Goal: Information Seeking & Learning: Learn about a topic

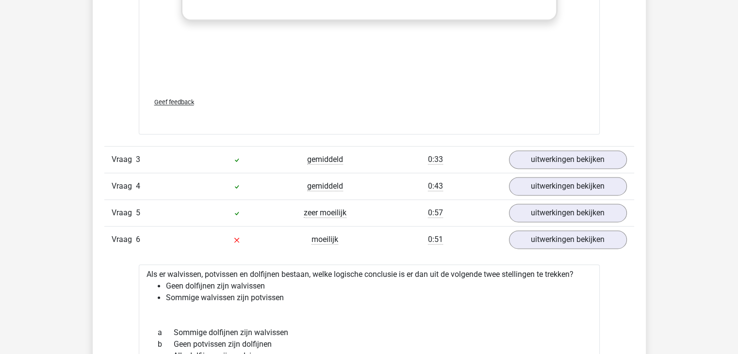
scroll to position [1277, 0]
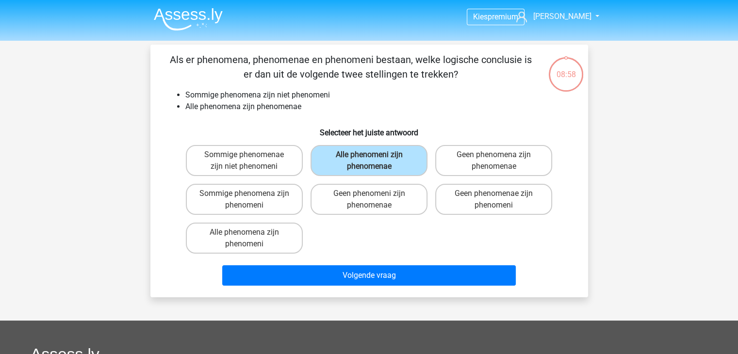
click at [177, 22] on img at bounding box center [188, 19] width 69 height 23
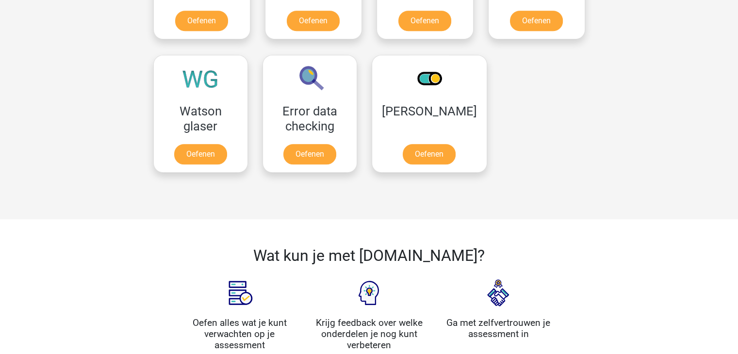
scroll to position [801, 0]
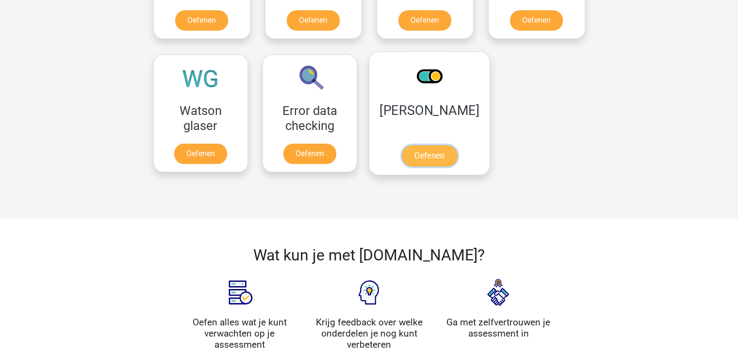
click at [429, 154] on link "Oefenen" at bounding box center [428, 155] width 55 height 21
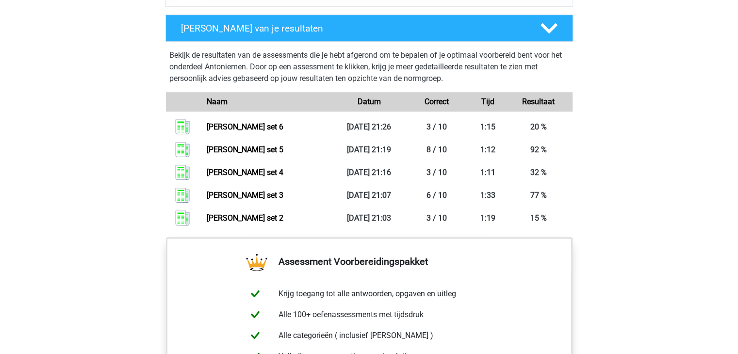
scroll to position [666, 0]
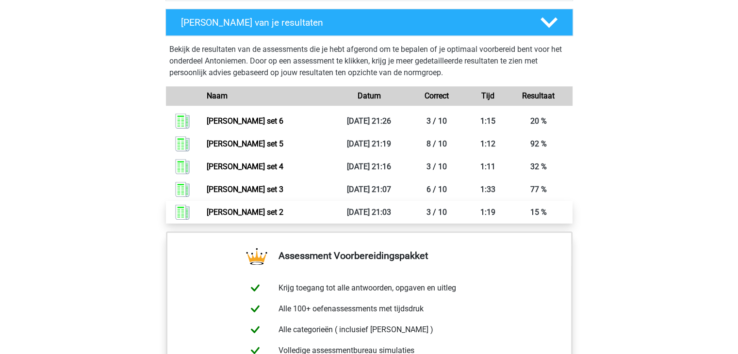
click at [264, 208] on link "Antoniemen set 2" at bounding box center [245, 212] width 77 height 9
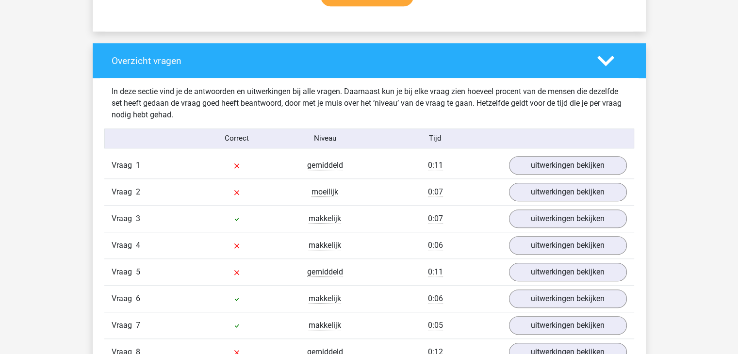
scroll to position [696, 0]
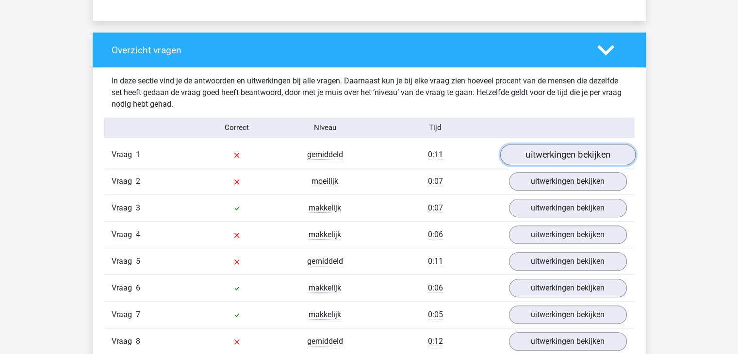
click at [520, 159] on link "uitwerkingen bekijken" at bounding box center [567, 154] width 135 height 21
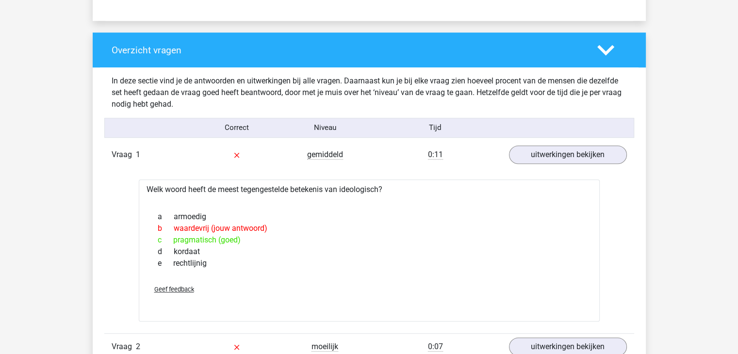
drag, startPoint x: 341, startPoint y: 191, endPoint x: 381, endPoint y: 189, distance: 40.3
click at [381, 189] on div "Welk woord heeft de meest tegengestelde betekenis van ideologisch? a armoedig b…" at bounding box center [369, 250] width 461 height 142
copy div "ideologisch"
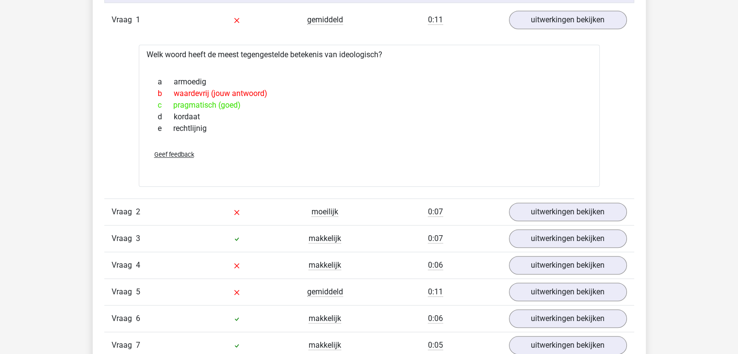
scroll to position [837, 0]
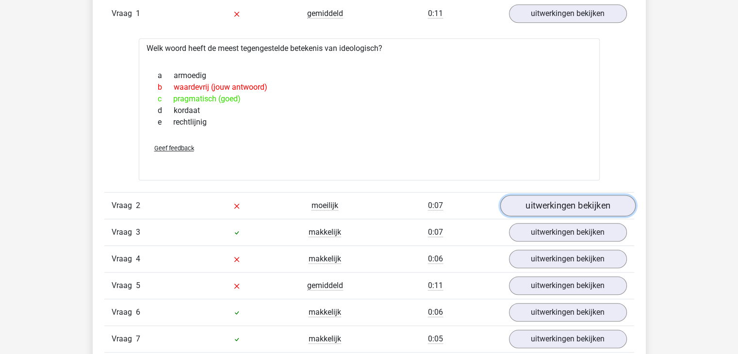
click at [540, 208] on link "uitwerkingen bekijken" at bounding box center [567, 205] width 135 height 21
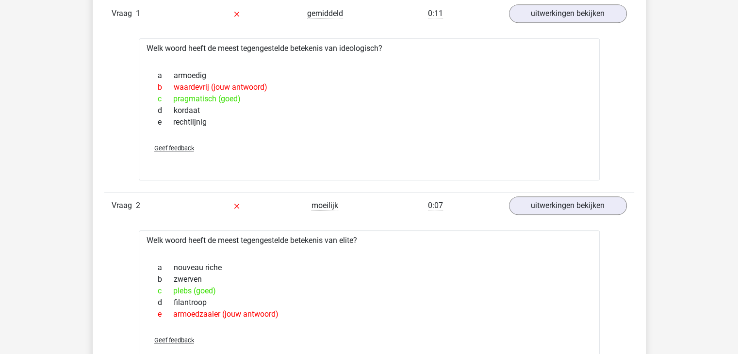
drag, startPoint x: 342, startPoint y: 243, endPoint x: 356, endPoint y: 241, distance: 13.8
click at [356, 241] on div "Welk woord heeft de meest tegengestelde betekenis van elite? a nouveau riche b …" at bounding box center [369, 301] width 461 height 142
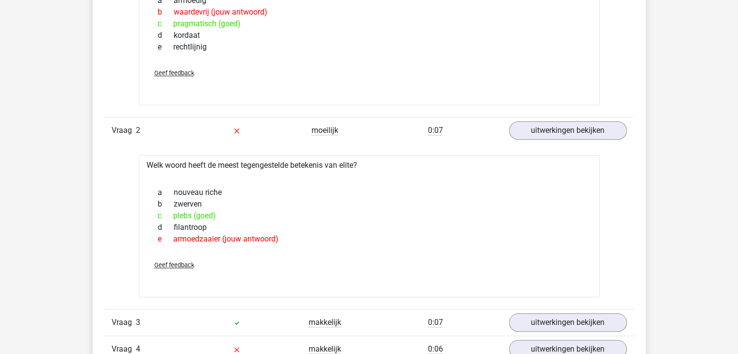
scroll to position [1040, 0]
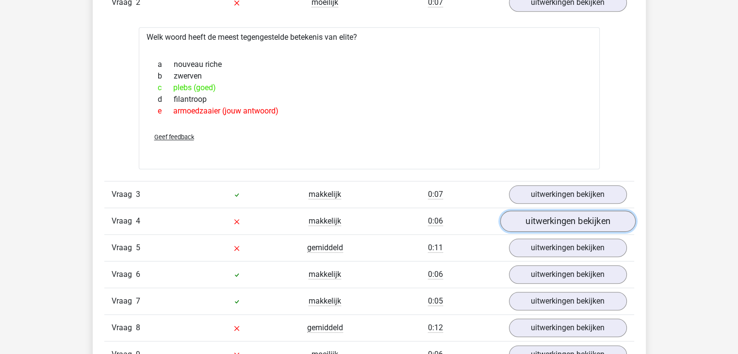
click at [518, 218] on link "uitwerkingen bekijken" at bounding box center [567, 221] width 135 height 21
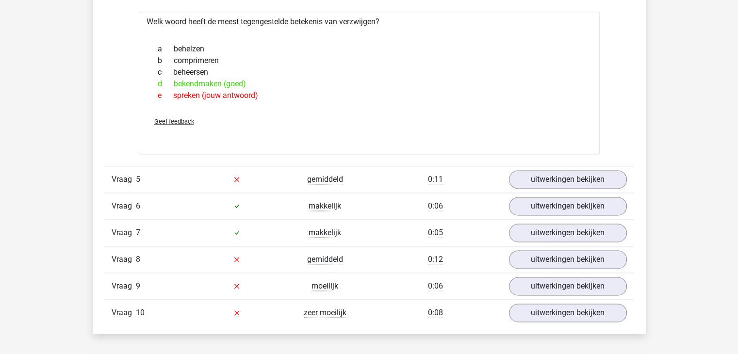
scroll to position [1275, 0]
click at [573, 175] on link "uitwerkingen bekijken" at bounding box center [567, 178] width 135 height 21
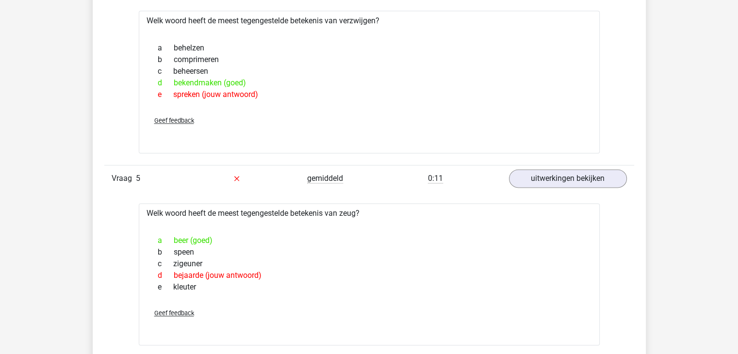
drag, startPoint x: 341, startPoint y: 212, endPoint x: 359, endPoint y: 212, distance: 17.5
click at [359, 212] on div "Welk woord heeft de meest tegengestelde betekenis van zeug? a beer (goed) b spe…" at bounding box center [369, 274] width 461 height 142
copy div "zeug"
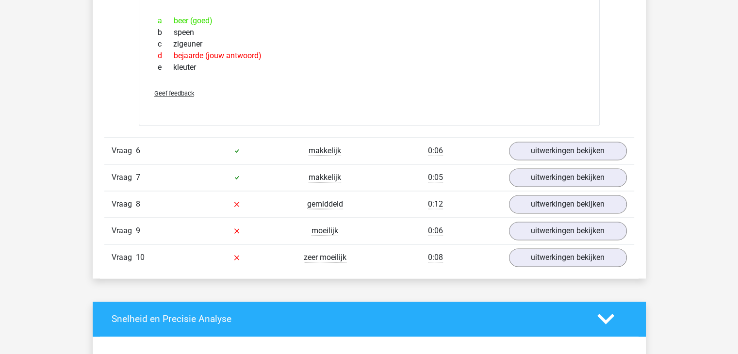
scroll to position [1500, 0]
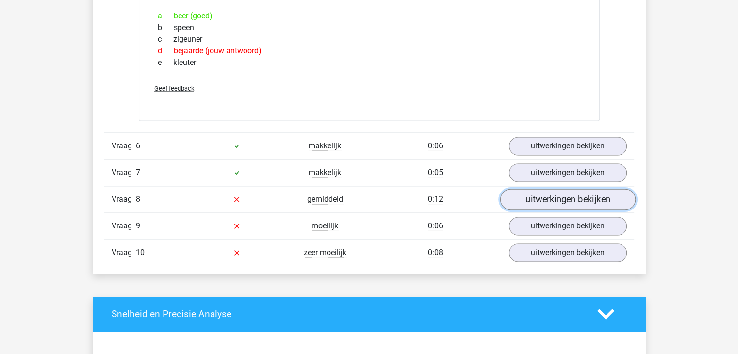
click at [523, 196] on link "uitwerkingen bekijken" at bounding box center [567, 199] width 135 height 21
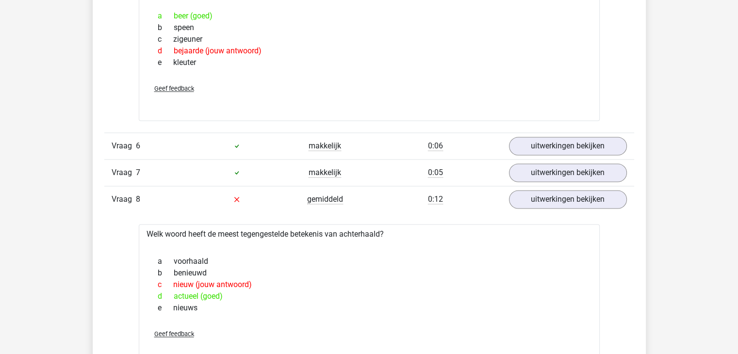
drag, startPoint x: 341, startPoint y: 231, endPoint x: 383, endPoint y: 233, distance: 41.8
click at [383, 233] on div "Welk woord heeft de meest tegengestelde betekenis van achterhaald? a voorhaald …" at bounding box center [369, 295] width 461 height 142
copy div "achterhaald"
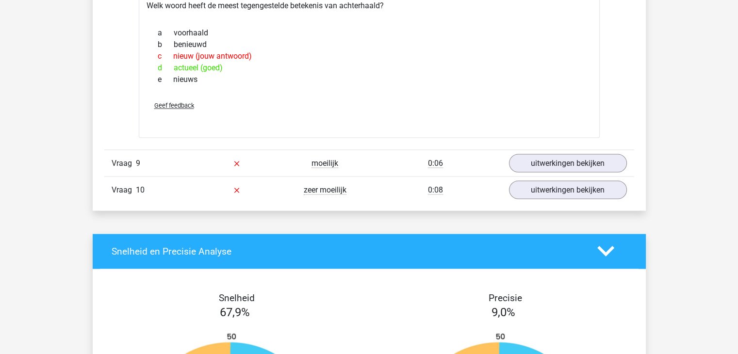
scroll to position [1729, 0]
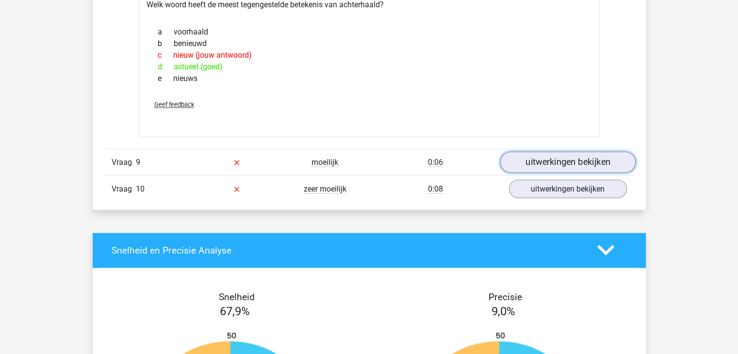
click at [549, 155] on link "uitwerkingen bekijken" at bounding box center [567, 161] width 135 height 21
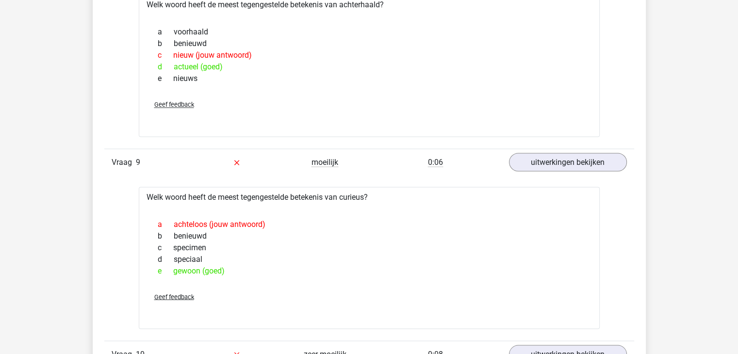
drag, startPoint x: 341, startPoint y: 194, endPoint x: 366, endPoint y: 196, distance: 24.9
click at [366, 196] on div "Welk woord heeft de meest tegengestelde betekenis van curieus? a achteloos (jou…" at bounding box center [369, 258] width 461 height 142
copy div "curieus"
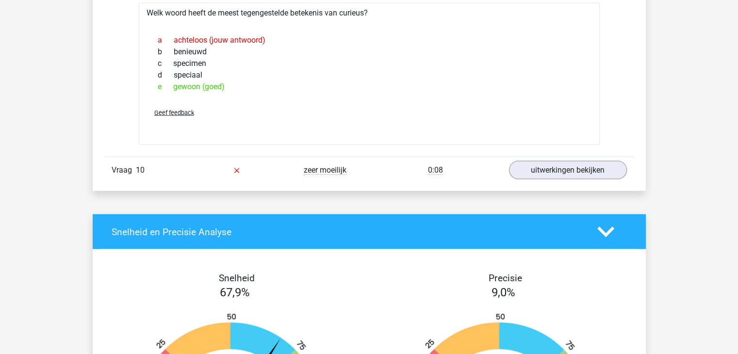
scroll to position [1893, 0]
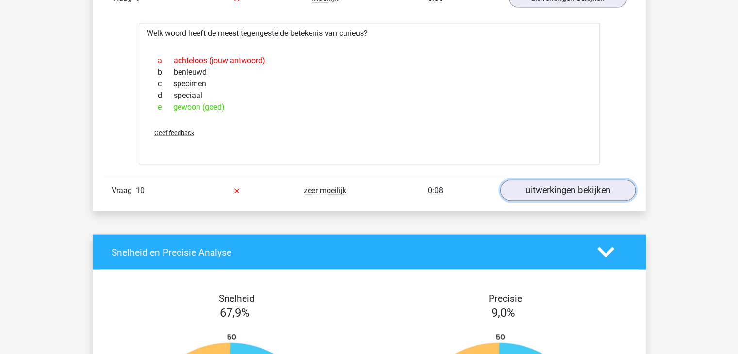
click at [536, 183] on link "uitwerkingen bekijken" at bounding box center [567, 190] width 135 height 21
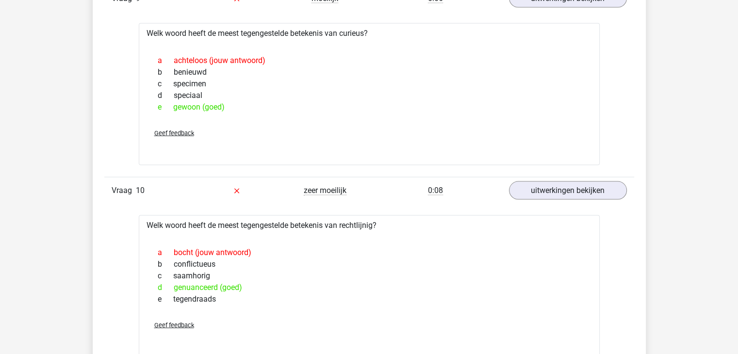
drag, startPoint x: 340, startPoint y: 222, endPoint x: 374, endPoint y: 224, distance: 34.5
click at [374, 224] on div "Welk woord heeft de meest tegengestelde betekenis van rechtlijnig? a bocht (jou…" at bounding box center [369, 286] width 461 height 142
copy div "rechtlijnig"
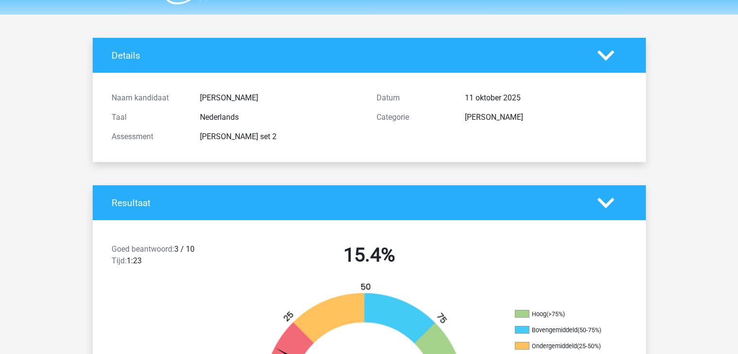
scroll to position [0, 0]
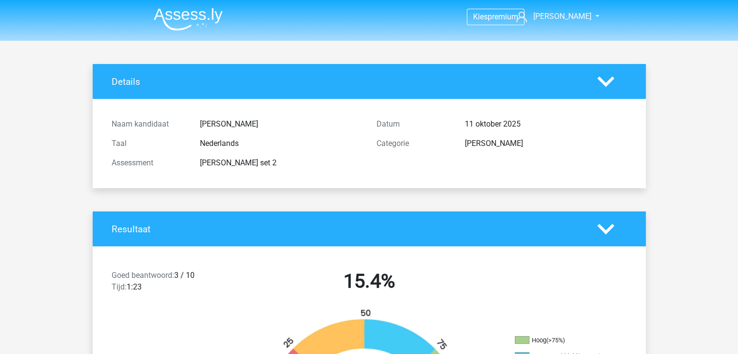
click at [178, 28] on img at bounding box center [188, 19] width 69 height 23
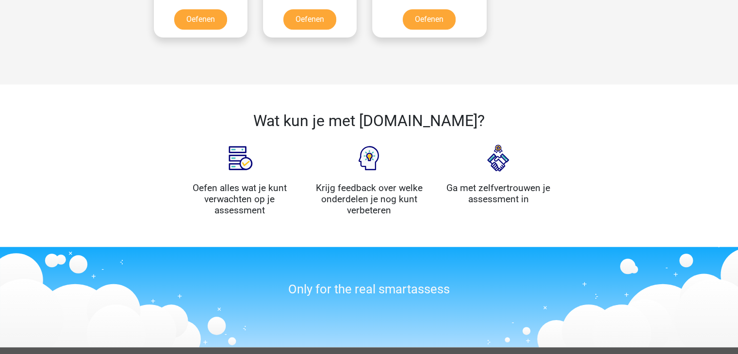
scroll to position [848, 0]
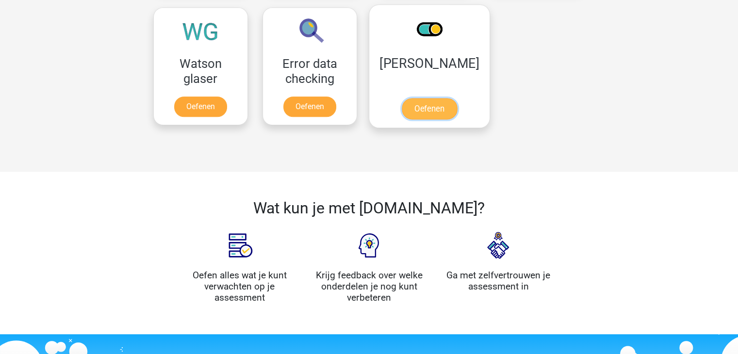
click at [423, 98] on link "Oefenen" at bounding box center [428, 108] width 55 height 21
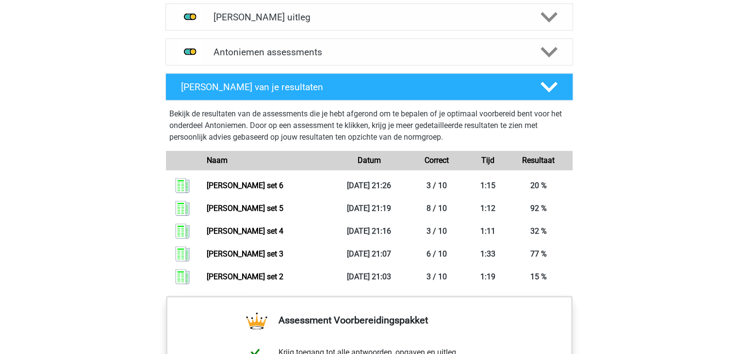
scroll to position [631, 0]
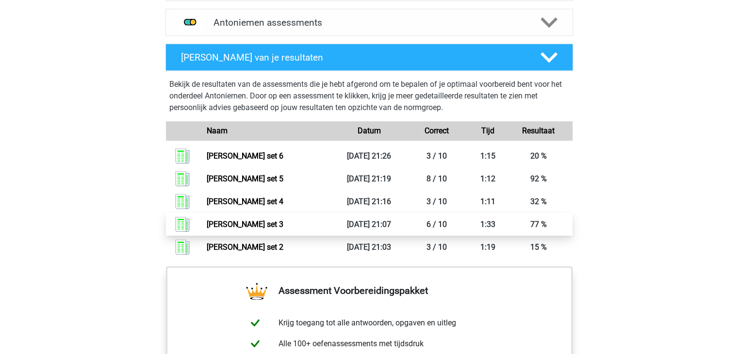
click at [275, 222] on link "[PERSON_NAME] set 3" at bounding box center [245, 224] width 77 height 9
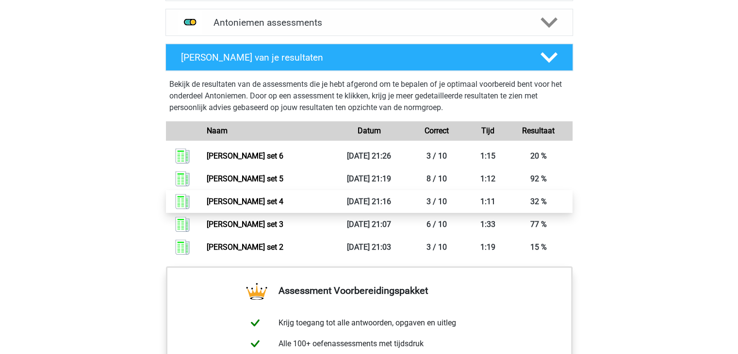
click at [283, 203] on link "[PERSON_NAME] set 4" at bounding box center [245, 201] width 77 height 9
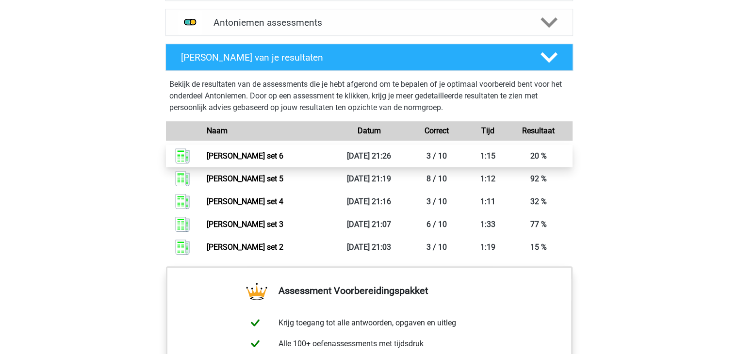
click at [283, 151] on link "Antoniemen set 6" at bounding box center [245, 155] width 77 height 9
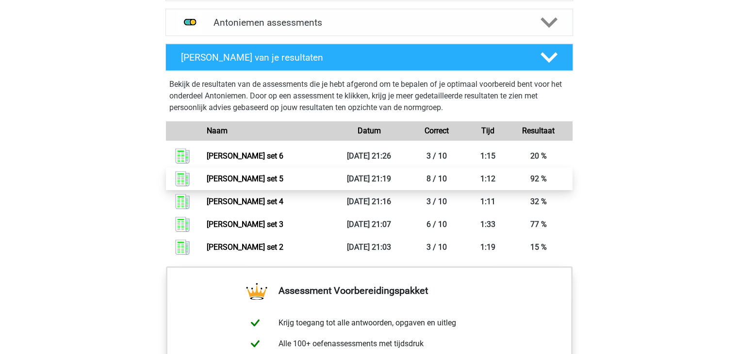
click at [283, 183] on link "Antoniemen set 5" at bounding box center [245, 178] width 77 height 9
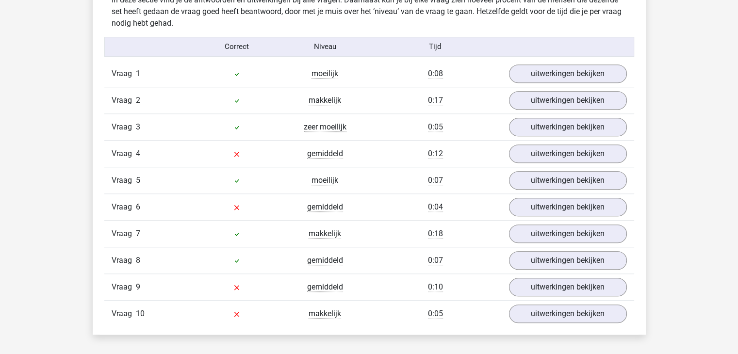
scroll to position [782, 0]
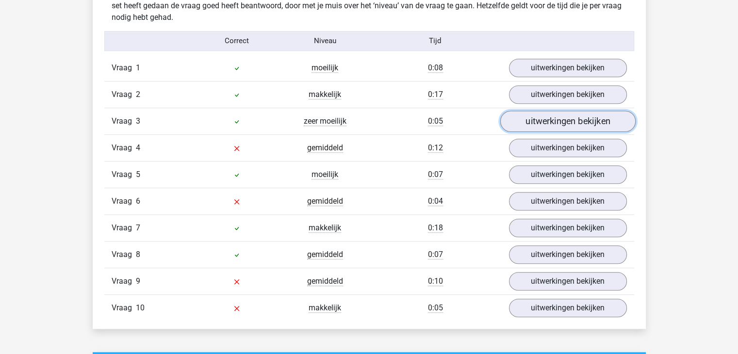
click at [613, 123] on link "uitwerkingen bekijken" at bounding box center [567, 121] width 135 height 21
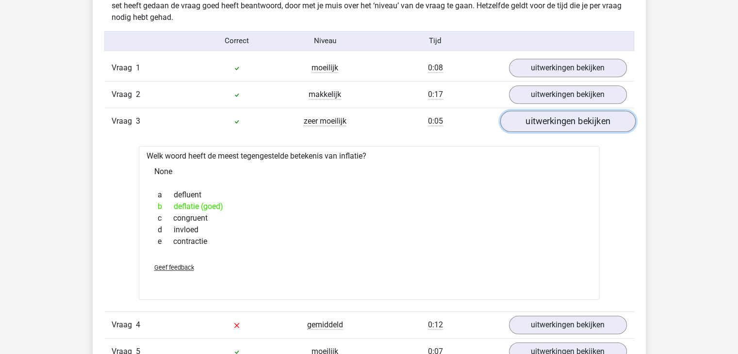
click at [567, 121] on link "uitwerkingen bekijken" at bounding box center [567, 121] width 135 height 21
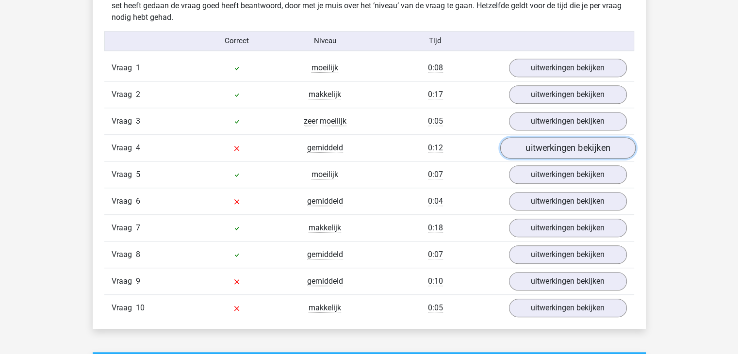
click at [547, 147] on link "uitwerkingen bekijken" at bounding box center [567, 147] width 135 height 21
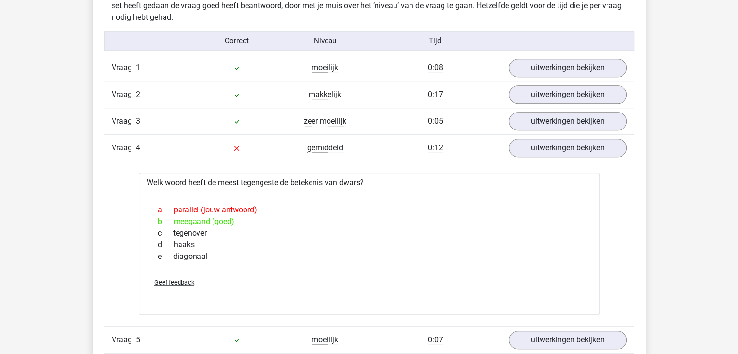
drag, startPoint x: 340, startPoint y: 181, endPoint x: 362, endPoint y: 183, distance: 22.4
click at [362, 183] on div "Welk woord heeft de meest tegengestelde betekenis van dwars? a parallel (jouw a…" at bounding box center [369, 244] width 461 height 142
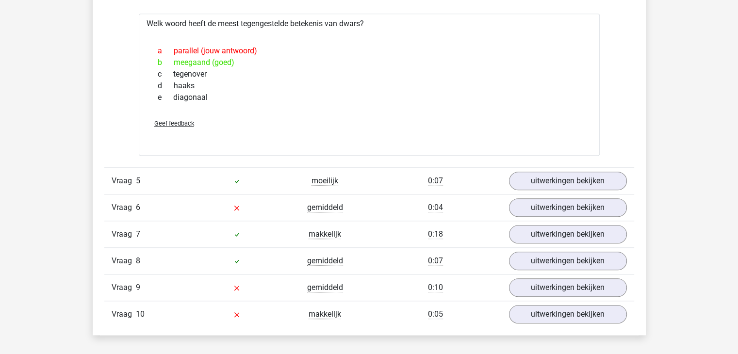
scroll to position [947, 0]
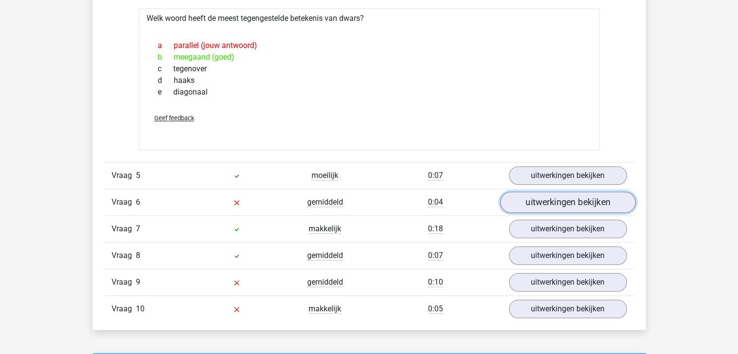
click at [530, 200] on link "uitwerkingen bekijken" at bounding box center [567, 202] width 135 height 21
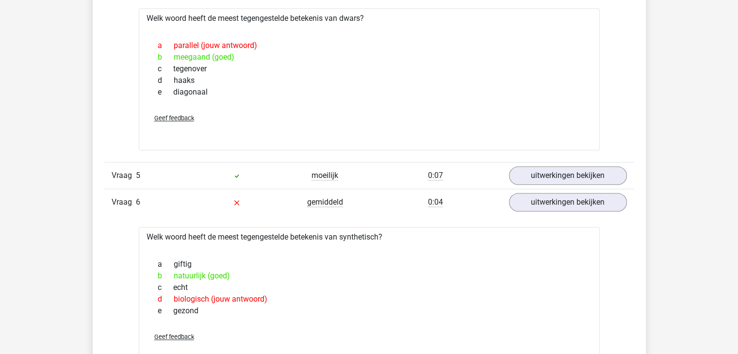
drag, startPoint x: 341, startPoint y: 235, endPoint x: 380, endPoint y: 237, distance: 39.3
click at [380, 237] on div "Welk woord heeft de meest tegengestelde betekenis van synthetisch? a giftig b n…" at bounding box center [369, 298] width 461 height 142
copy div "synthetisch"
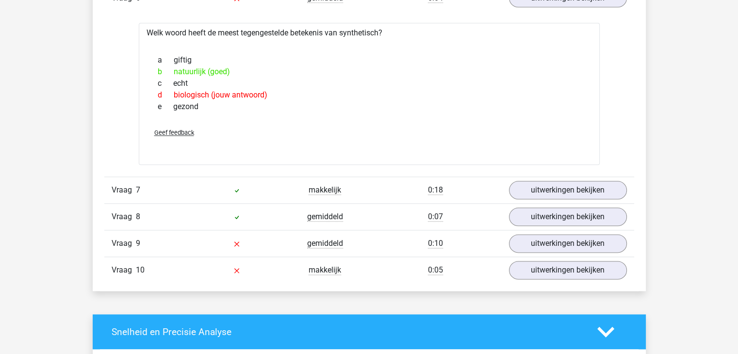
scroll to position [1161, 0]
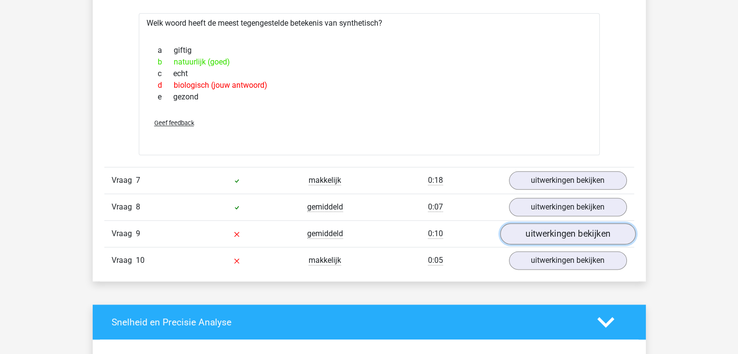
click at [521, 229] on link "uitwerkingen bekijken" at bounding box center [567, 233] width 135 height 21
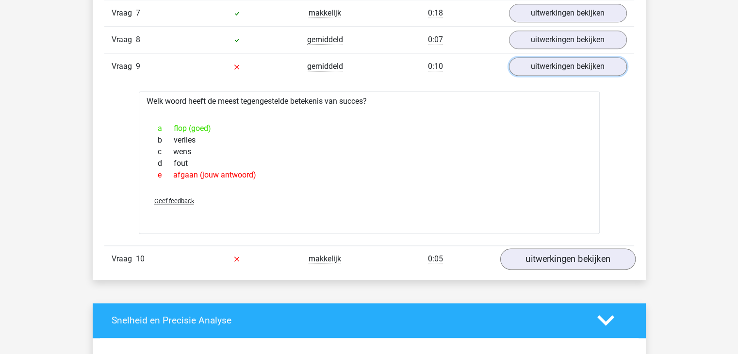
scroll to position [1334, 0]
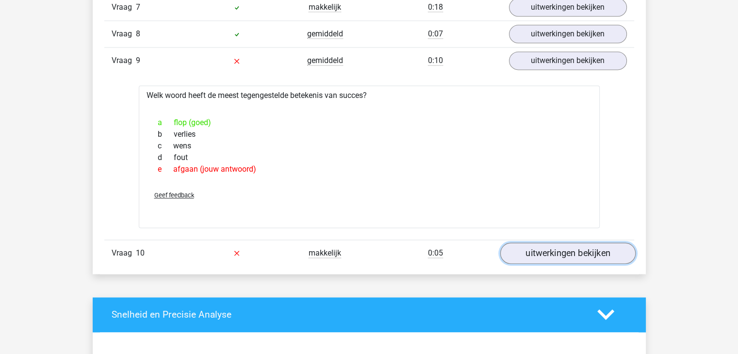
click at [548, 254] on link "uitwerkingen bekijken" at bounding box center [567, 253] width 135 height 21
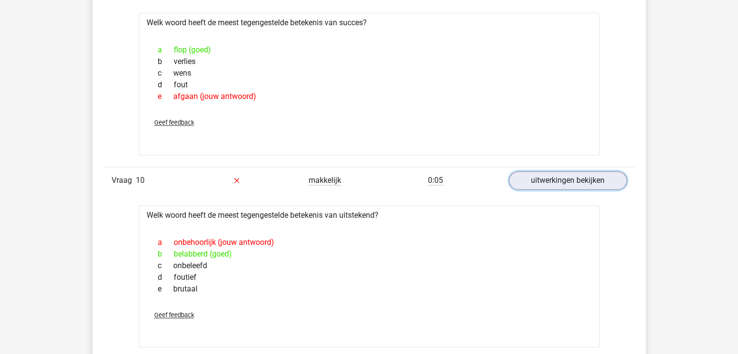
scroll to position [1424, 0]
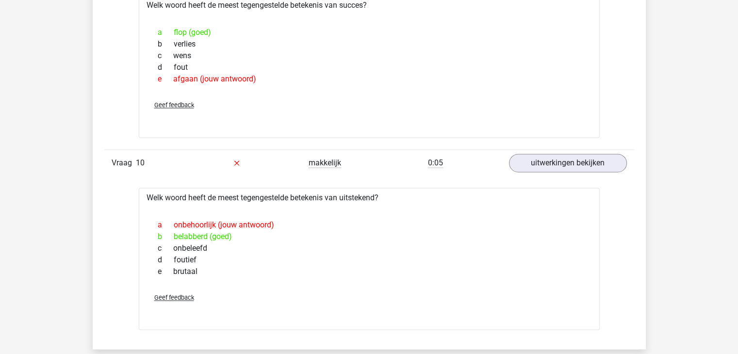
drag, startPoint x: 341, startPoint y: 194, endPoint x: 381, endPoint y: 199, distance: 39.5
click at [381, 199] on div "Welk woord heeft de meest tegengestelde betekenis van uitstekend? a onbehoorlij…" at bounding box center [369, 259] width 461 height 142
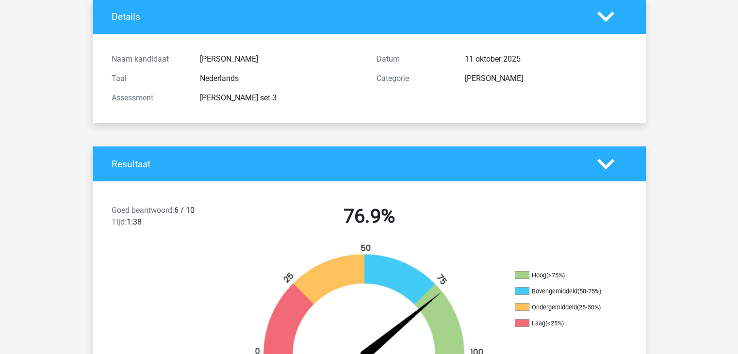
scroll to position [0, 0]
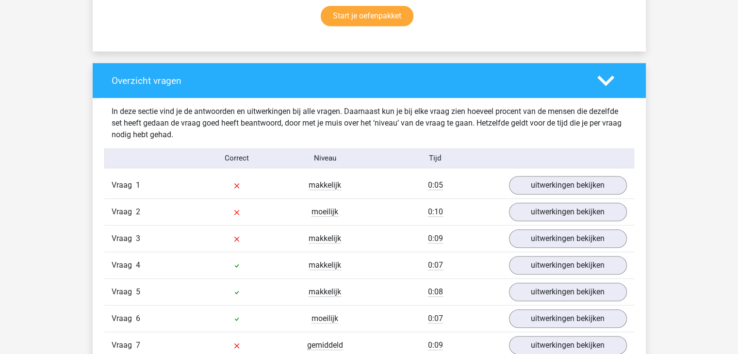
scroll to position [665, 0]
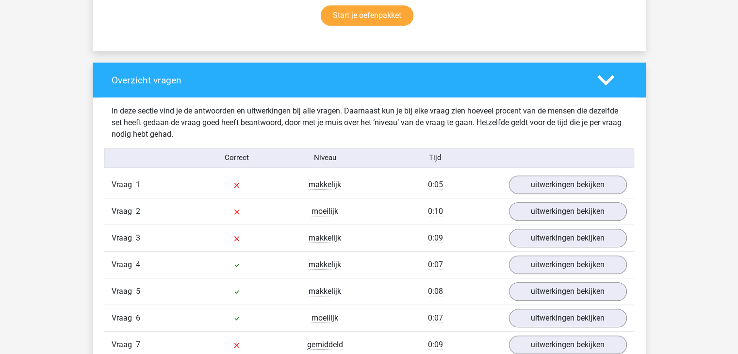
drag, startPoint x: 548, startPoint y: 196, endPoint x: 539, endPoint y: 184, distance: 14.9
click at [543, 191] on div "Vraag 1 makkelijk 0:05 uitwerkingen bekijken" at bounding box center [369, 185] width 530 height 26
click at [538, 183] on link "uitwerkingen bekijken" at bounding box center [567, 184] width 135 height 21
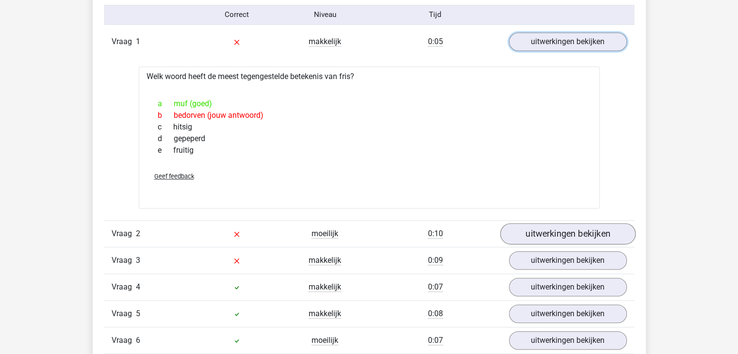
scroll to position [813, 0]
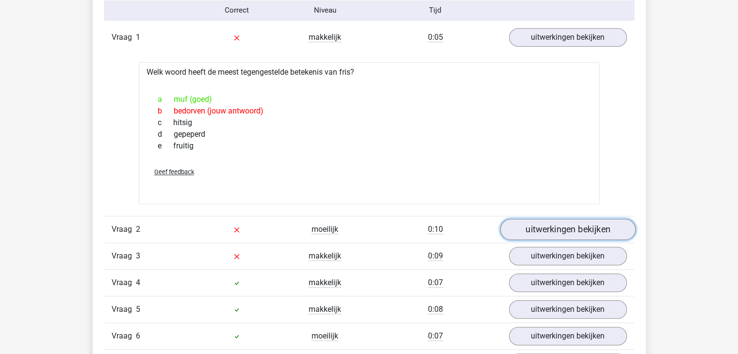
click at [552, 229] on link "uitwerkingen bekijken" at bounding box center [567, 229] width 135 height 21
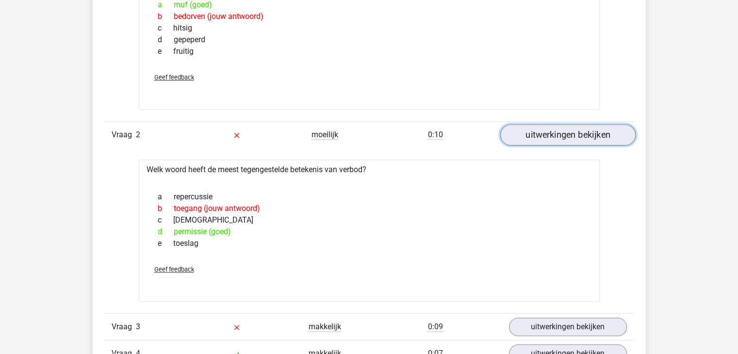
scroll to position [910, 0]
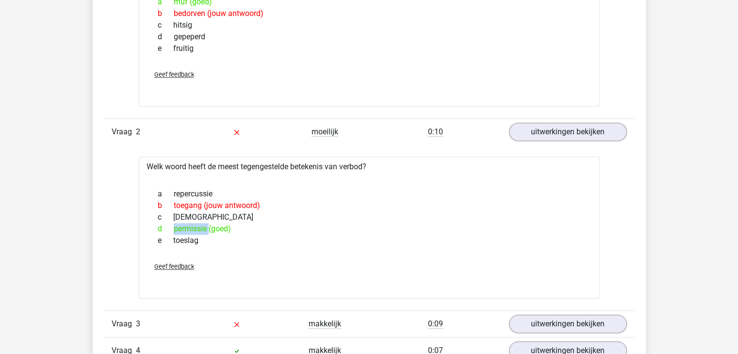
drag, startPoint x: 167, startPoint y: 227, endPoint x: 208, endPoint y: 227, distance: 40.7
click at [208, 227] on div "d permissie (goed)" at bounding box center [369, 229] width 438 height 12
copy div "permissie"
click at [206, 239] on div "e toeslag" at bounding box center [369, 241] width 438 height 12
drag, startPoint x: 199, startPoint y: 237, endPoint x: 168, endPoint y: 196, distance: 51.2
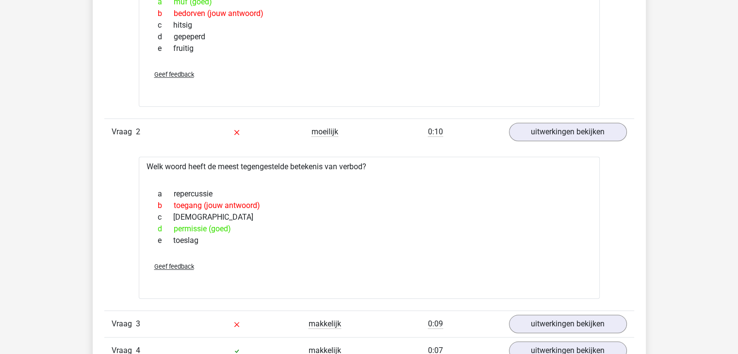
click at [168, 196] on div "a repercussie b toegang (jouw antwoord) c gebod d permissie (goed) e toeslag" at bounding box center [369, 217] width 438 height 66
copy div "repercussie b toegang (jouw antwoord) c gebod d permissie (goed) e toeslag"
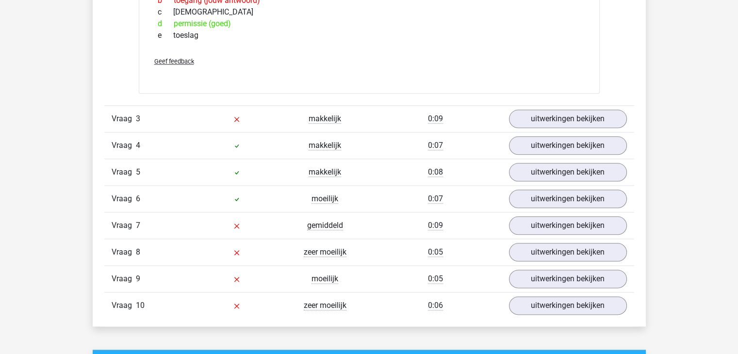
scroll to position [1118, 0]
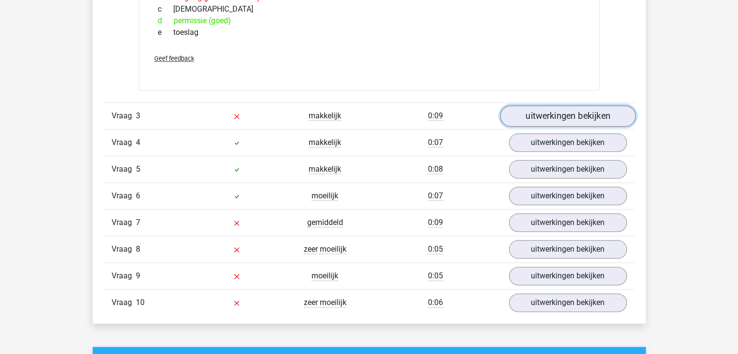
click at [559, 117] on link "uitwerkingen bekijken" at bounding box center [567, 115] width 135 height 21
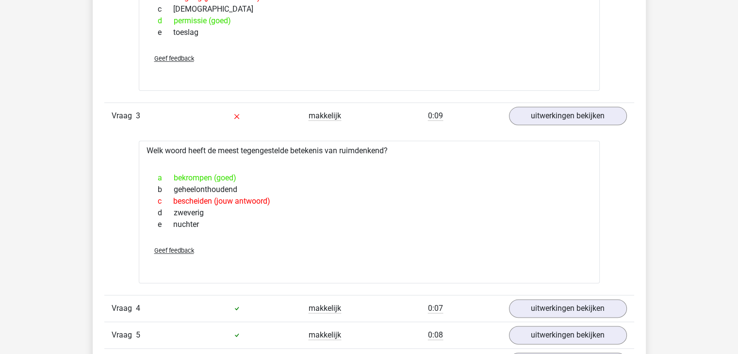
drag, startPoint x: 340, startPoint y: 150, endPoint x: 340, endPoint y: 222, distance: 71.8
click at [340, 222] on div "Welk woord heeft de meest tegengestelde betekenis van ruimdenkend? a bekrompen …" at bounding box center [369, 212] width 461 height 142
copy div "ruimdenkend? a bekrompen (goed) b geheelonthoudend c bescheiden (jouw antwoord)…"
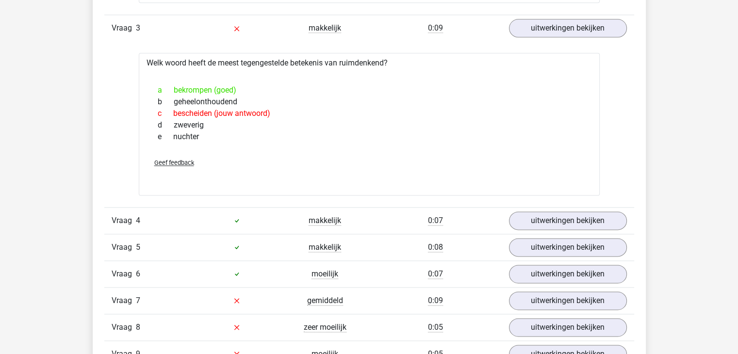
scroll to position [1313, 0]
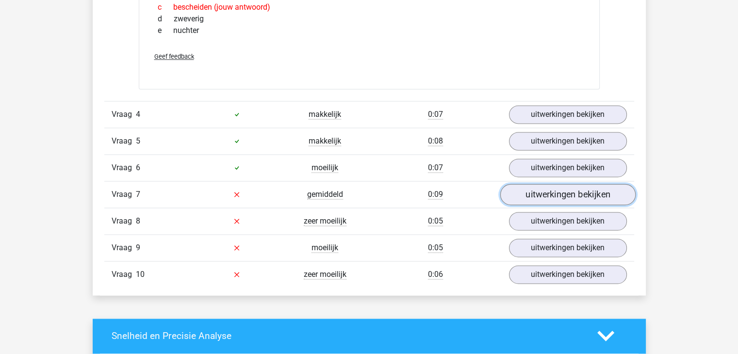
click at [535, 189] on link "uitwerkingen bekijken" at bounding box center [567, 194] width 135 height 21
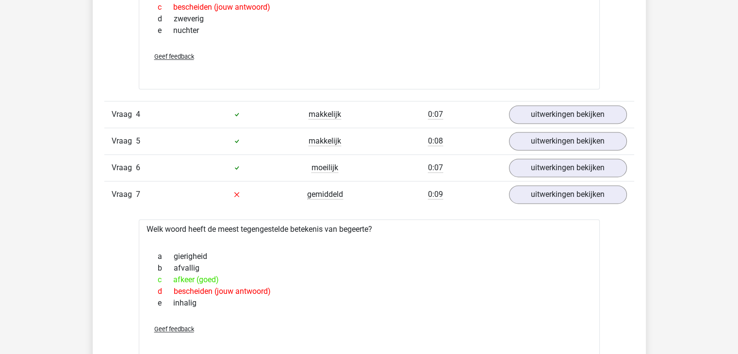
drag, startPoint x: 343, startPoint y: 227, endPoint x: 363, endPoint y: 299, distance: 75.0
click at [363, 299] on div "Welk woord heeft de meest tegengestelde betekenis van begeerte? a gierigheid b …" at bounding box center [369, 290] width 461 height 142
copy div "begeerte? a gierigheid b afvallig c afkeer (goed) d bescheiden (jouw antwoord) …"
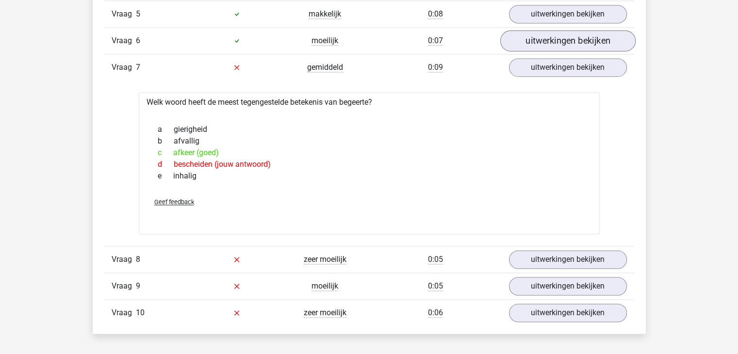
scroll to position [1488, 0]
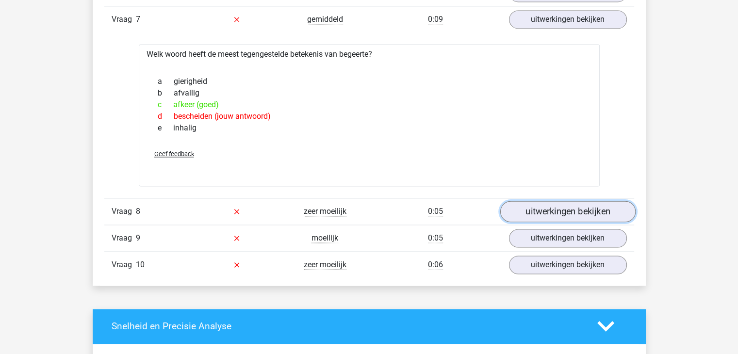
click at [538, 205] on link "uitwerkingen bekijken" at bounding box center [567, 211] width 135 height 21
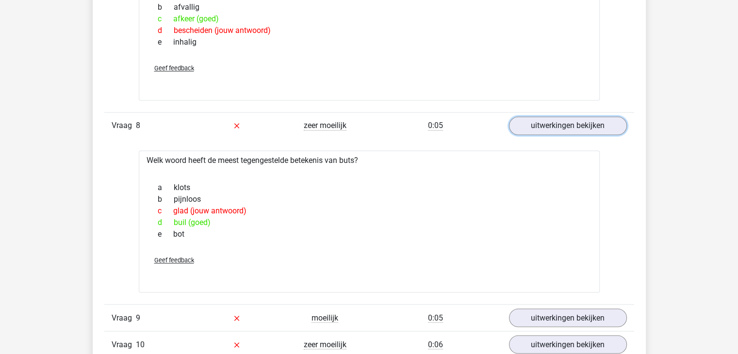
scroll to position [1587, 0]
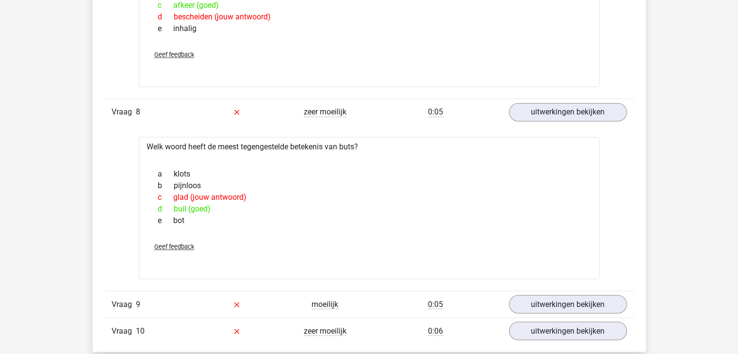
drag, startPoint x: 343, startPoint y: 148, endPoint x: 354, endPoint y: 218, distance: 70.7
click at [354, 218] on div "Welk woord heeft de meest tegengestelde betekenis van buts? a klots b pijnloos …" at bounding box center [369, 208] width 461 height 142
copy div "buts? a klots b pijnloos c glad (jouw antwoord) d buil (goed) e bot"
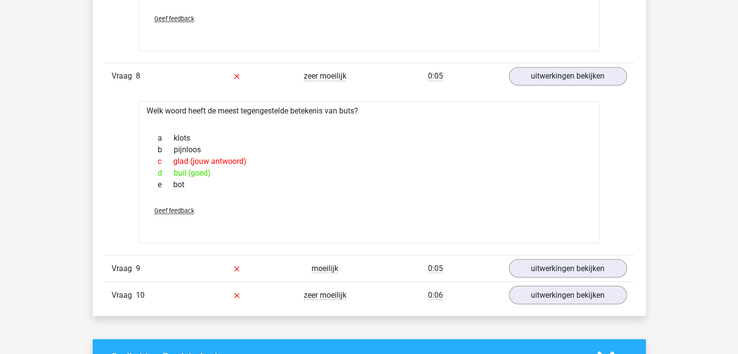
scroll to position [1685, 0]
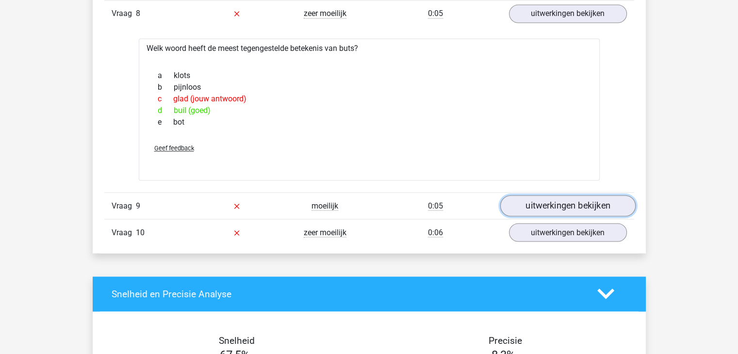
click at [531, 207] on link "uitwerkingen bekijken" at bounding box center [567, 205] width 135 height 21
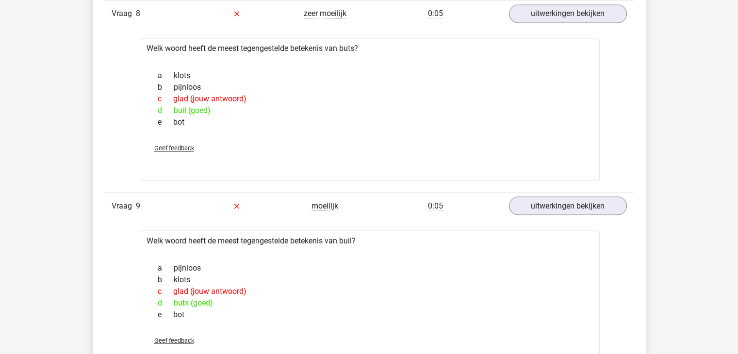
drag, startPoint x: 343, startPoint y: 239, endPoint x: 373, endPoint y: 310, distance: 77.2
click at [373, 310] on div "Welk woord heeft de meest tegengestelde betekenis van buil? a pijnloos b klots …" at bounding box center [369, 301] width 461 height 142
copy div "buil? a pijnloos b klots c glad (jouw antwoord) d buts (goed) e bot"
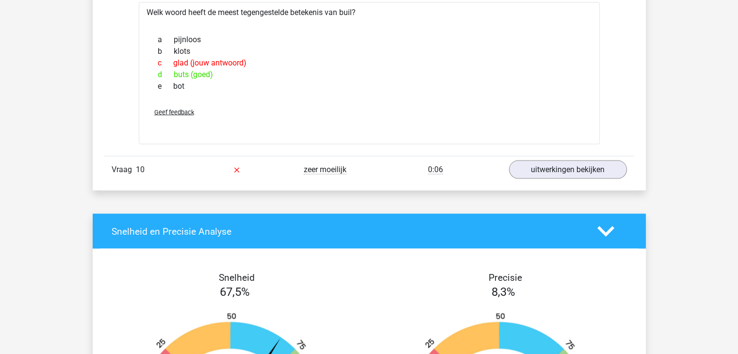
scroll to position [1915, 0]
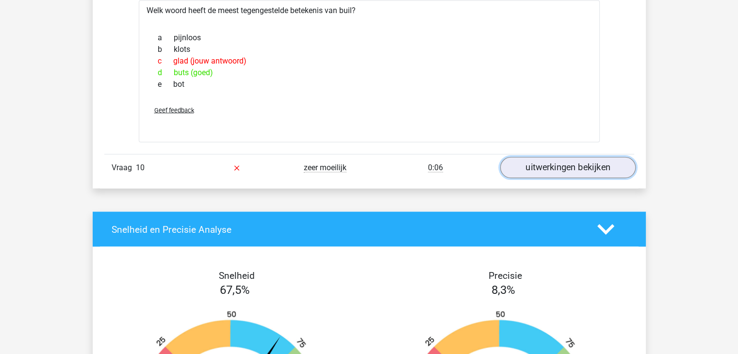
click at [551, 169] on link "uitwerkingen bekijken" at bounding box center [567, 167] width 135 height 21
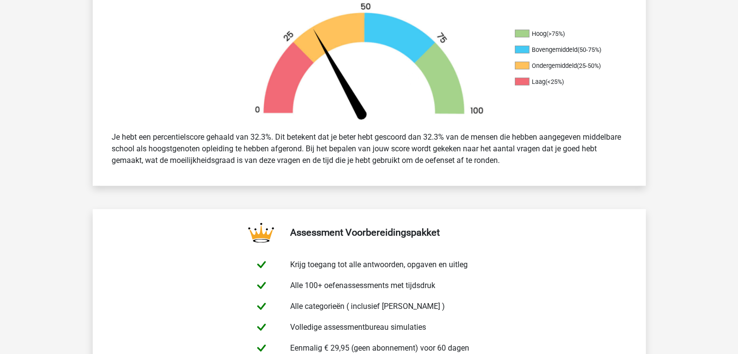
scroll to position [340, 0]
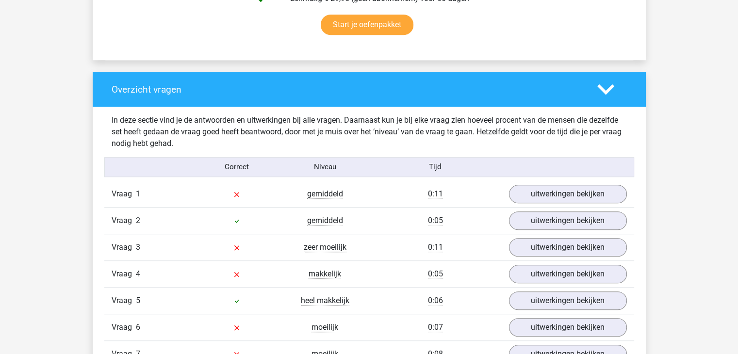
scroll to position [724, 0]
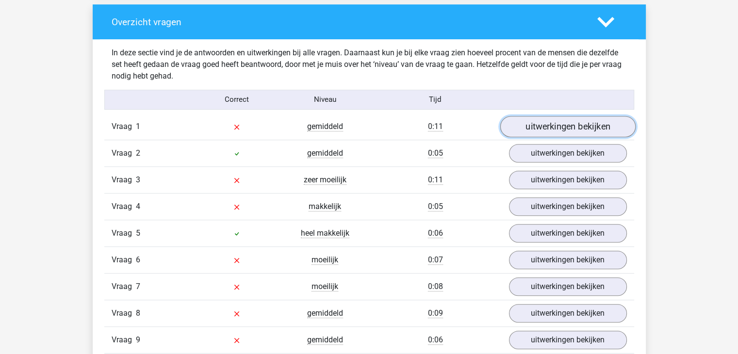
click at [578, 121] on link "uitwerkingen bekijken" at bounding box center [567, 126] width 135 height 21
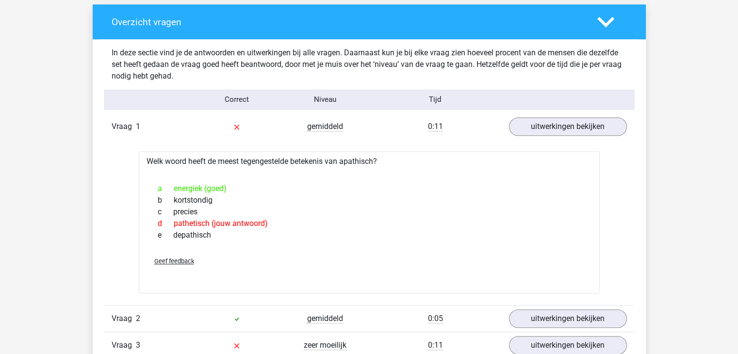
drag, startPoint x: 343, startPoint y: 160, endPoint x: 349, endPoint y: 233, distance: 74.0
click at [349, 233] on div "Welk woord heeft de meest tegengestelde betekenis van apathisch? a energiek (go…" at bounding box center [369, 222] width 461 height 142
copy div "apathisch? a energiek (goed) b kortstondig c precies d pathetisch (jouw antwoor…"
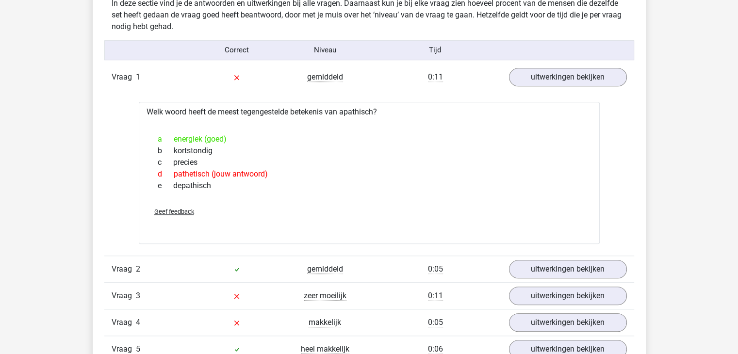
scroll to position [876, 0]
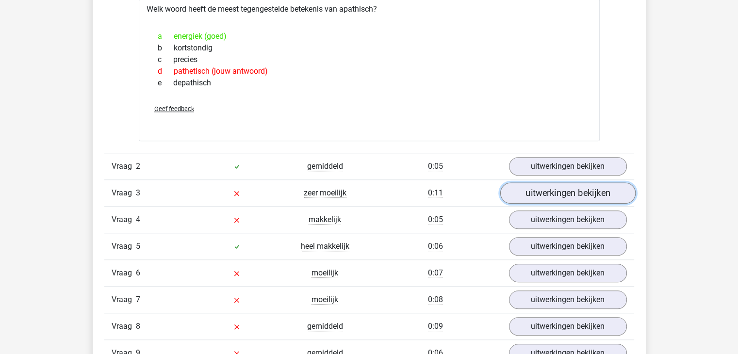
click at [572, 194] on link "uitwerkingen bekijken" at bounding box center [567, 192] width 135 height 21
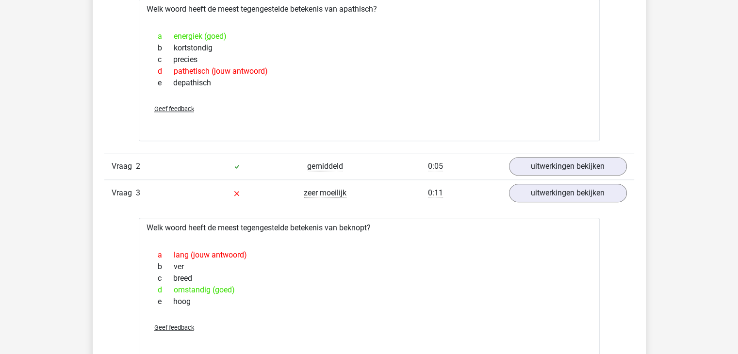
drag, startPoint x: 343, startPoint y: 227, endPoint x: 331, endPoint y: 297, distance: 70.4
click at [331, 297] on div "Welk woord heeft de meest tegengestelde betekenis van beknopt? a lang (jouw ant…" at bounding box center [369, 289] width 461 height 142
copy div "beknopt? a lang (jouw antwoord) b ver c breed d omstandig (goed) e hoog"
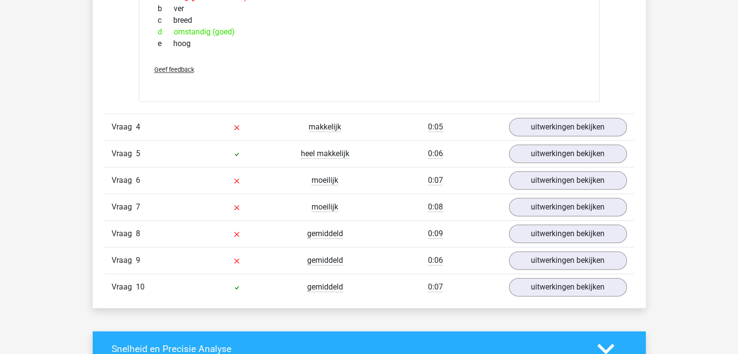
scroll to position [1135, 0]
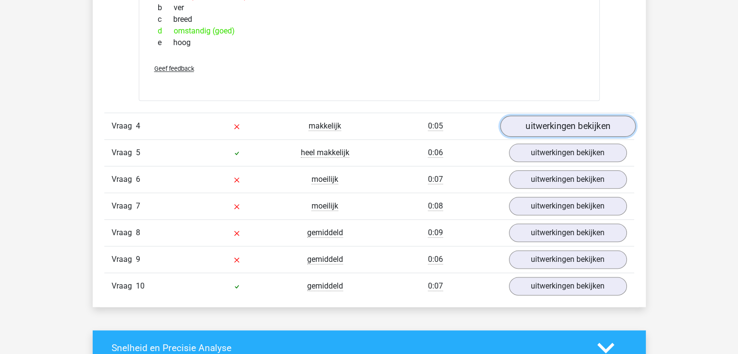
click at [531, 122] on link "uitwerkingen bekijken" at bounding box center [567, 125] width 135 height 21
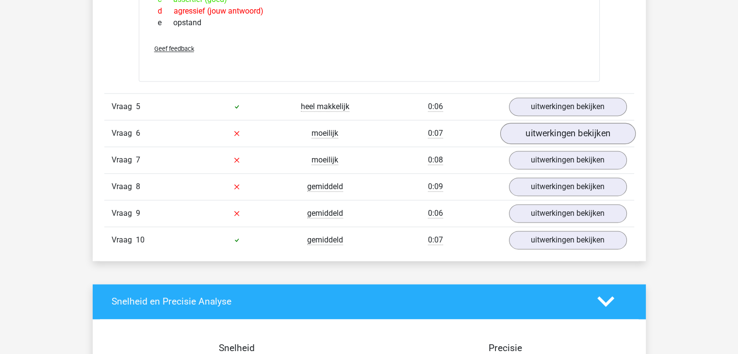
scroll to position [1359, 0]
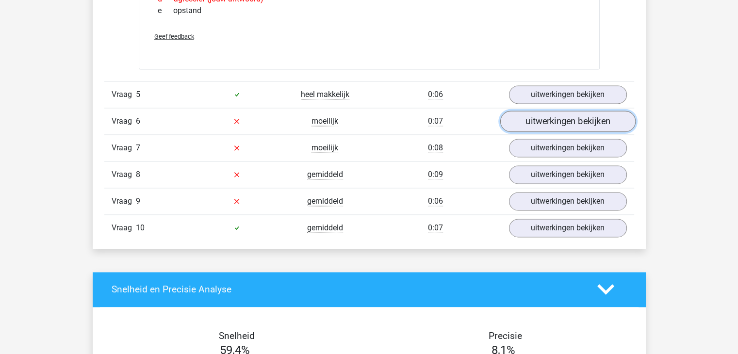
click at [569, 118] on link "uitwerkingen bekijken" at bounding box center [567, 121] width 135 height 21
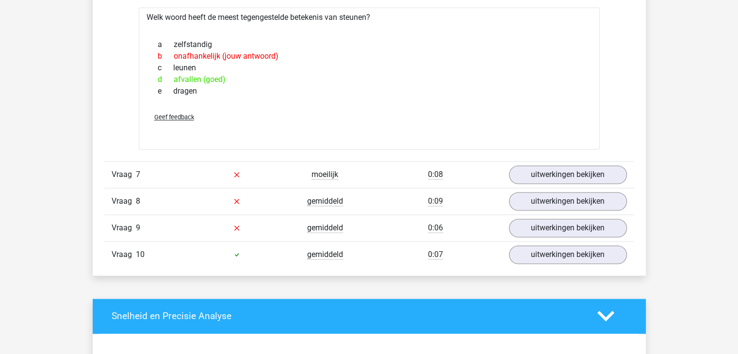
scroll to position [1498, 0]
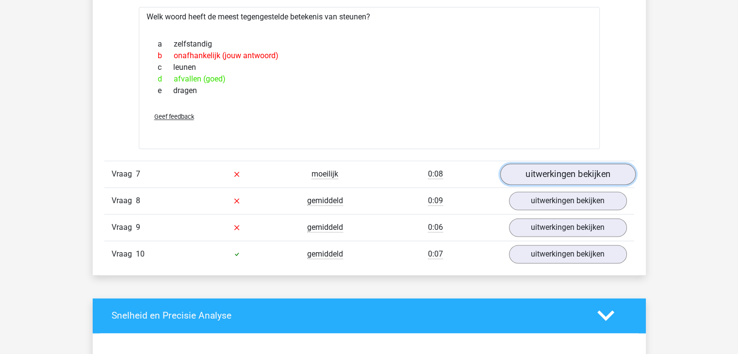
click at [543, 167] on link "uitwerkingen bekijken" at bounding box center [567, 173] width 135 height 21
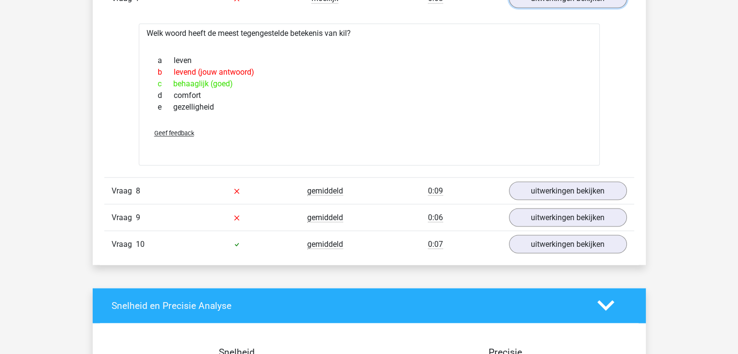
scroll to position [1699, 0]
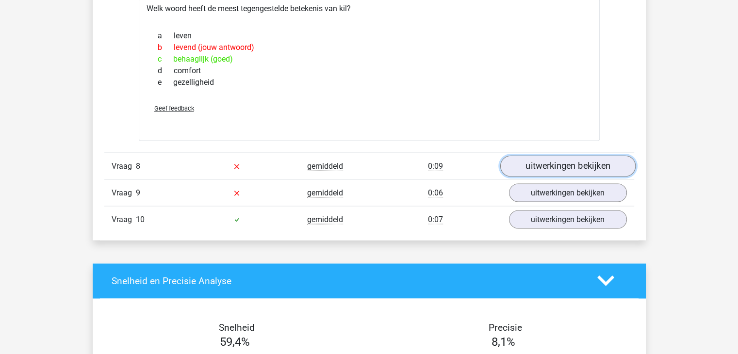
click at [556, 170] on link "uitwerkingen bekijken" at bounding box center [567, 165] width 135 height 21
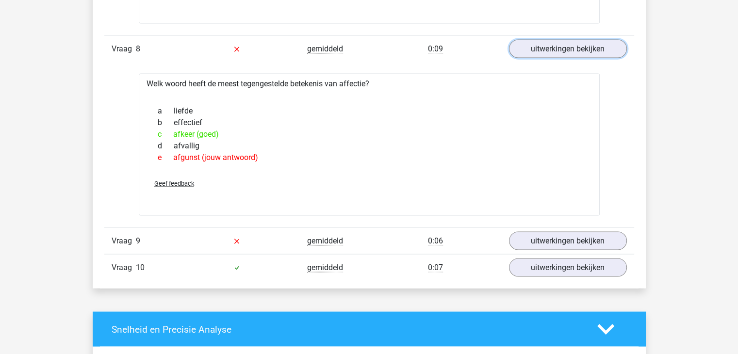
scroll to position [1831, 0]
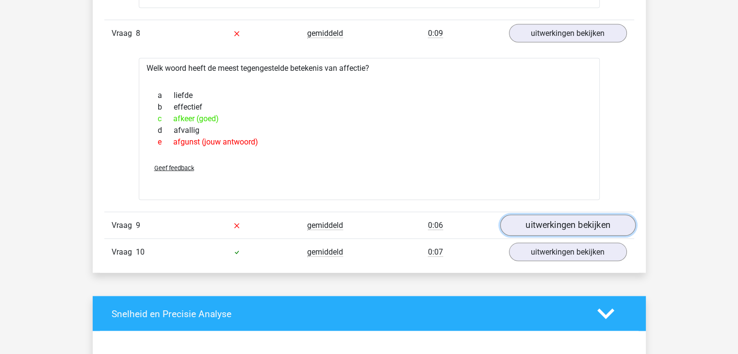
click at [537, 218] on link "uitwerkingen bekijken" at bounding box center [567, 224] width 135 height 21
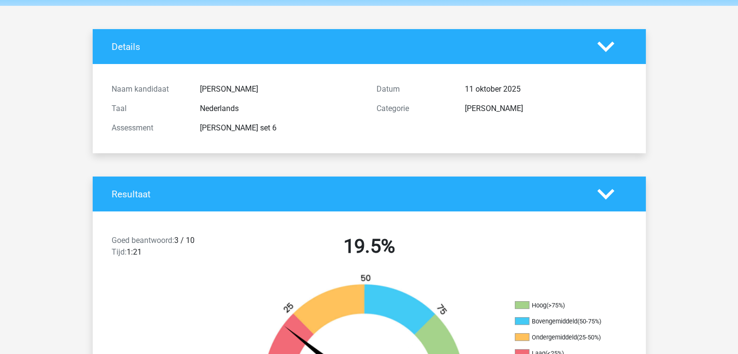
scroll to position [0, 0]
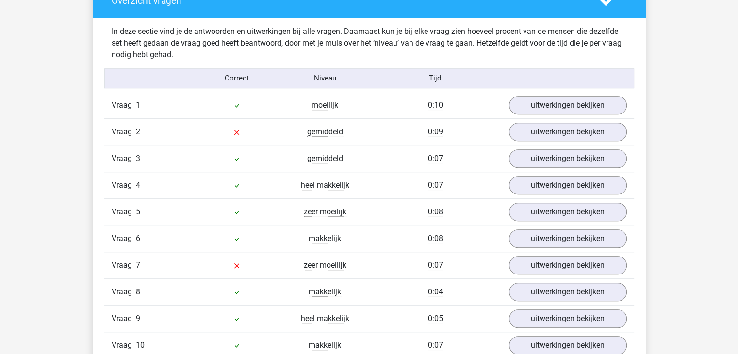
scroll to position [770, 0]
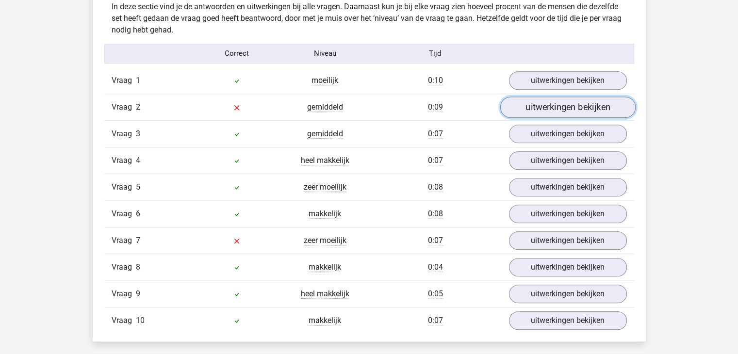
click at [574, 108] on link "uitwerkingen bekijken" at bounding box center [567, 107] width 135 height 21
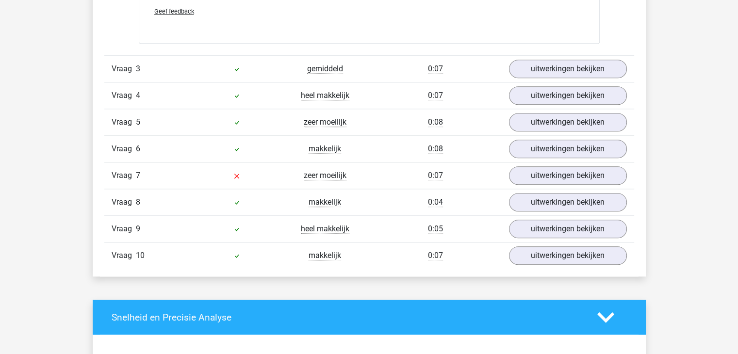
scroll to position [1010, 0]
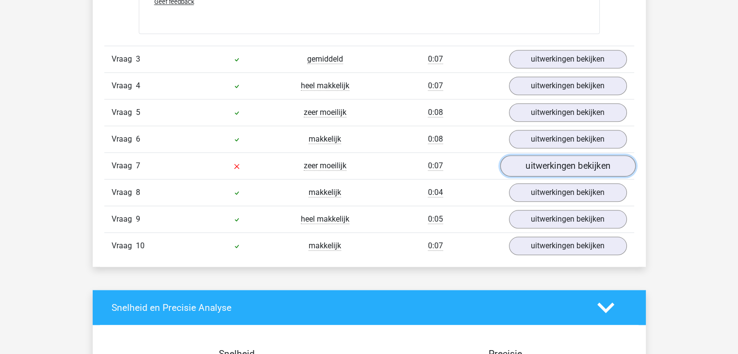
click at [554, 163] on link "uitwerkingen bekijken" at bounding box center [567, 165] width 135 height 21
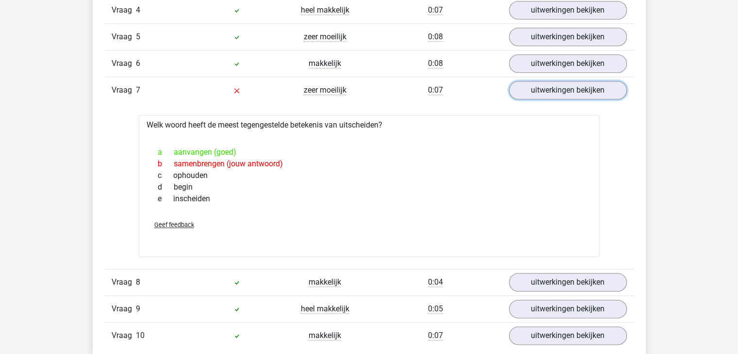
scroll to position [1036, 0]
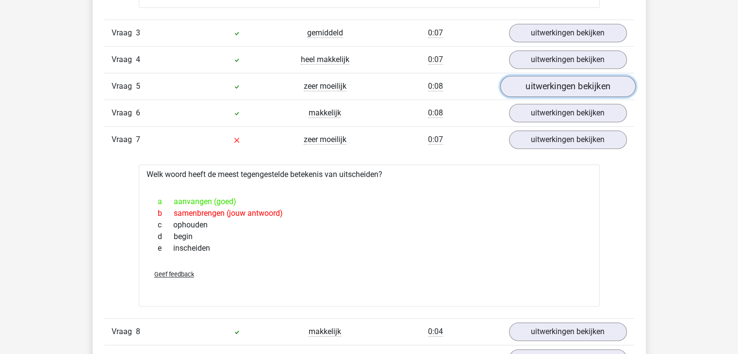
click at [578, 79] on link "uitwerkingen bekijken" at bounding box center [567, 86] width 135 height 21
